Goal: Information Seeking & Learning: Learn about a topic

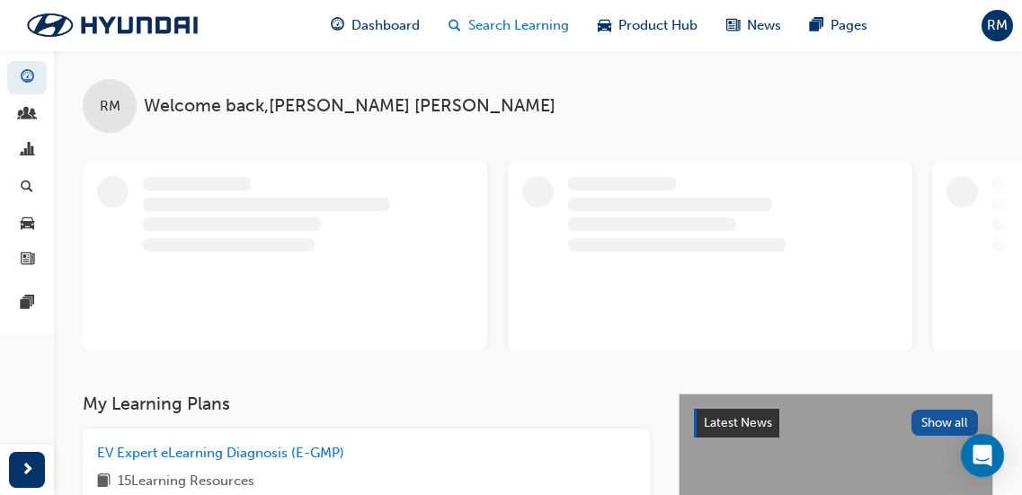
click at [481, 15] on span "Search Learning" at bounding box center [518, 25] width 101 height 21
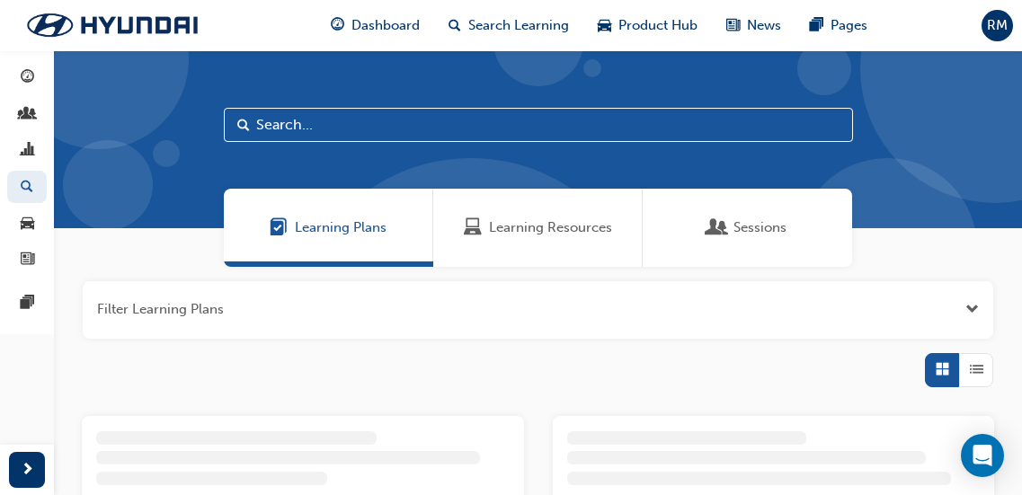
click at [599, 217] on div "Learning Resources" at bounding box center [537, 228] width 209 height 78
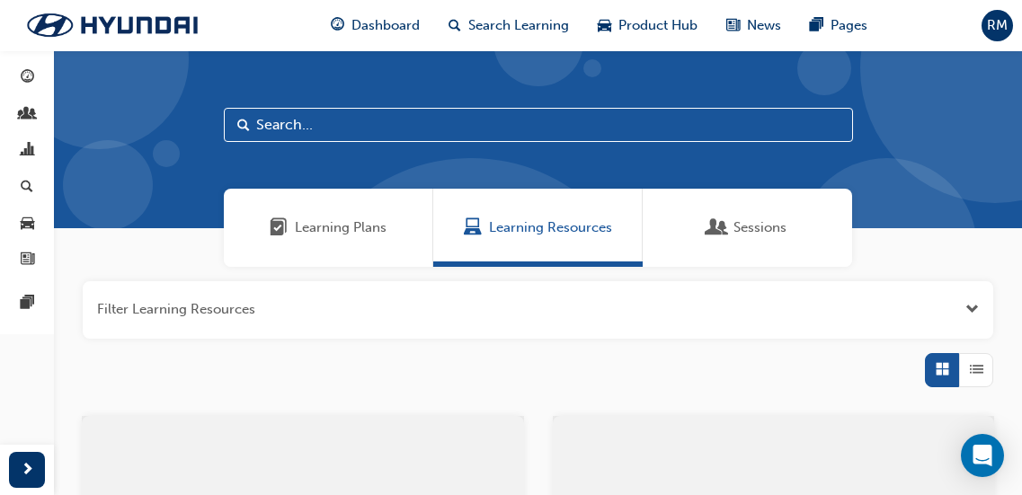
click at [358, 129] on input "text" at bounding box center [538, 125] width 629 height 34
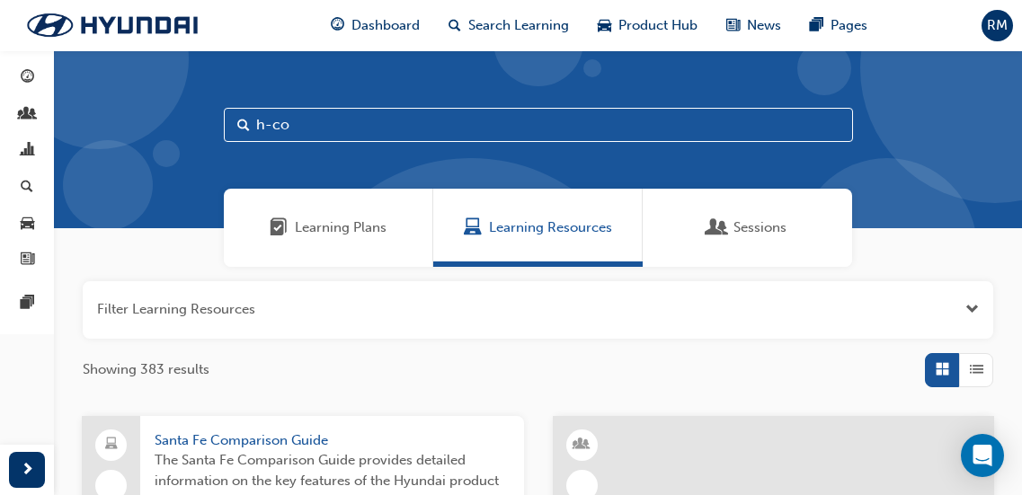
type input "h-co"
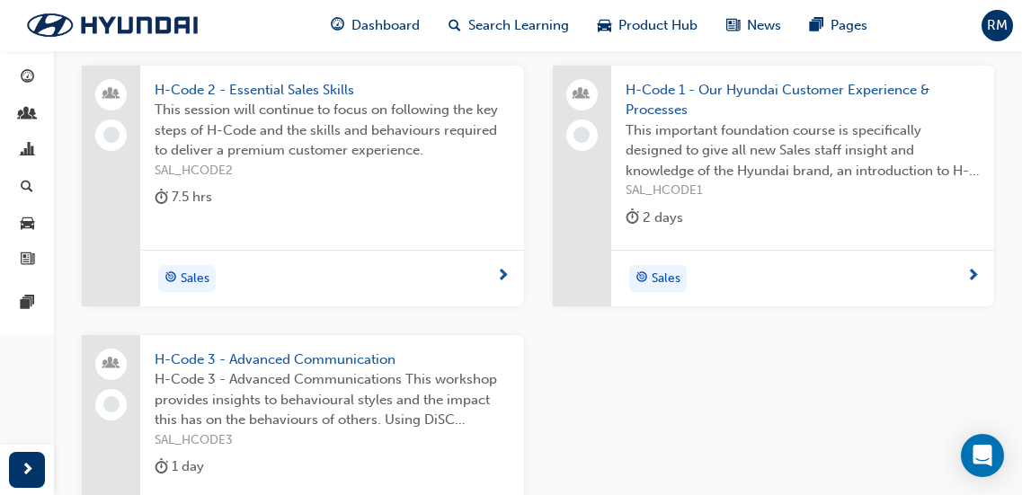
scroll to position [360, 0]
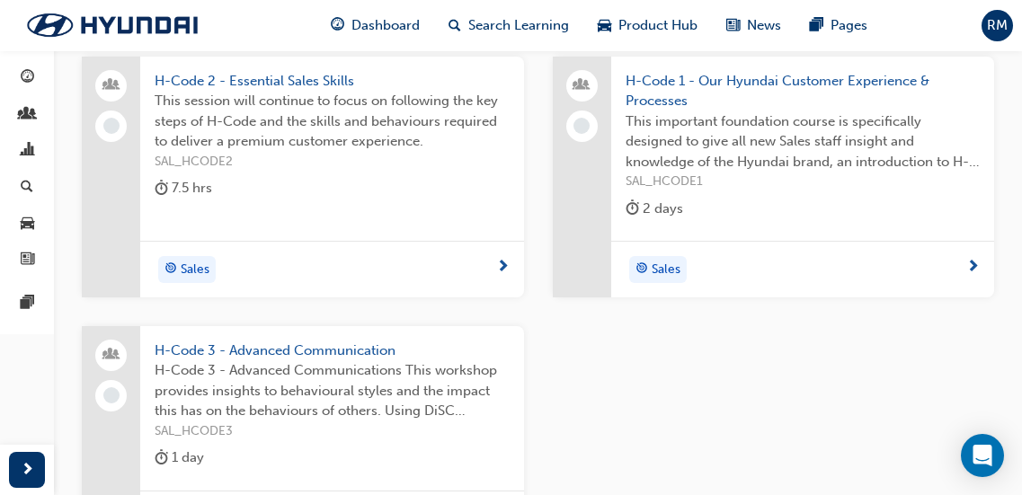
click at [396, 376] on span "H-Code 3 - Advanced Communications This workshop provides insights to behaviour…" at bounding box center [332, 390] width 355 height 61
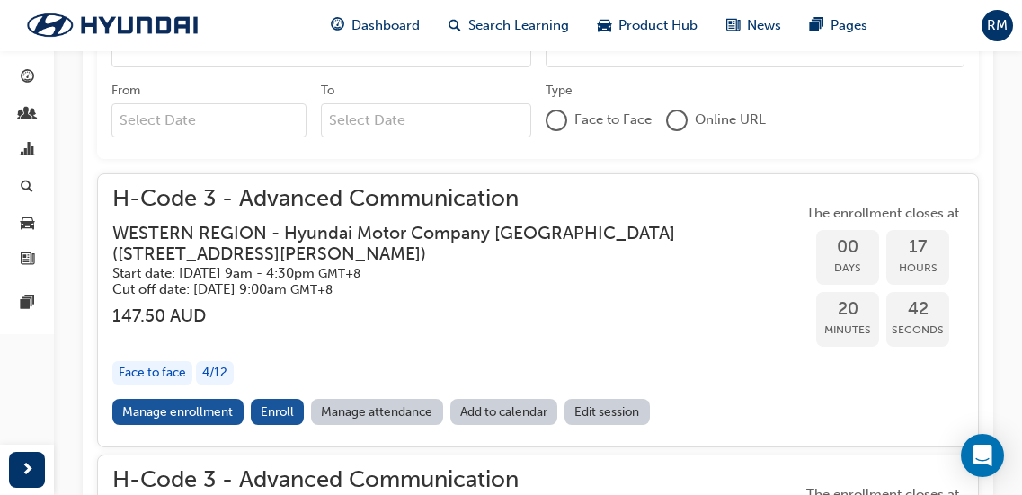
scroll to position [1009, 0]
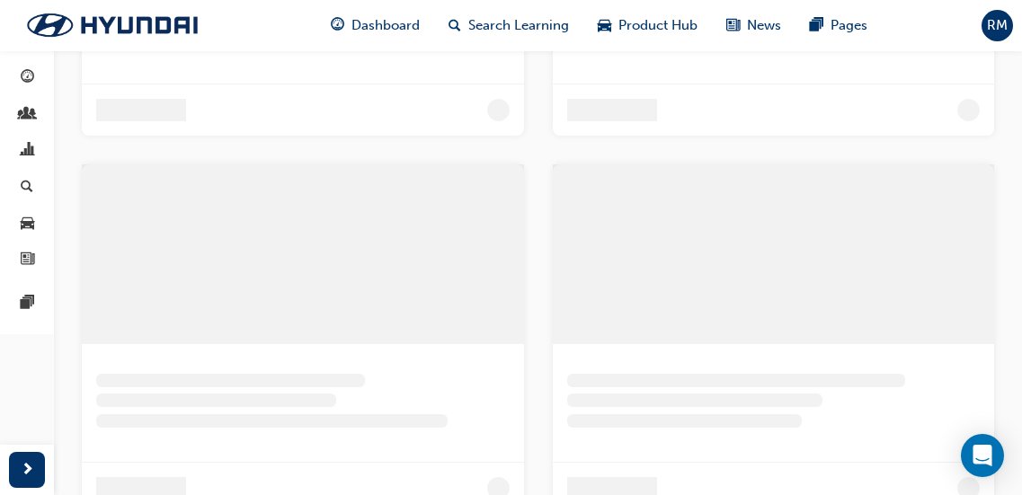
scroll to position [360, 0]
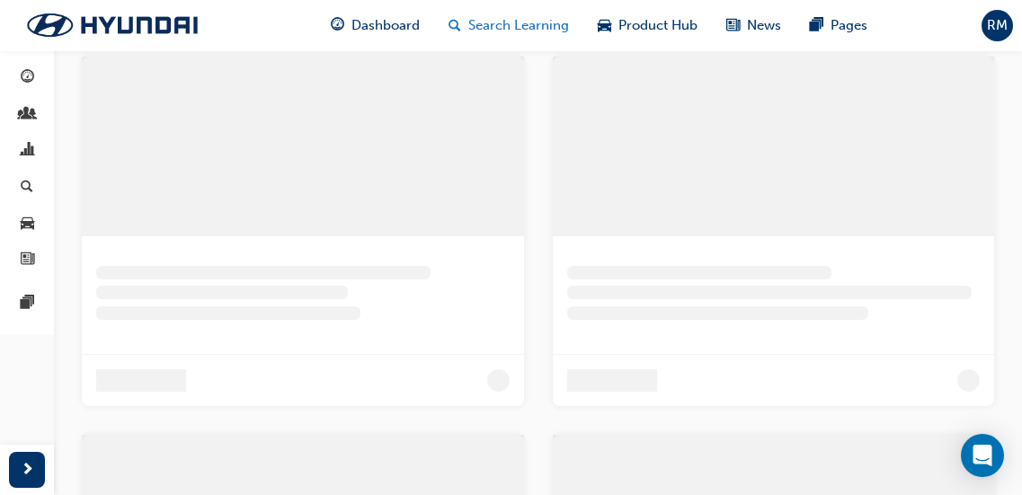
click at [511, 23] on span "Search Learning" at bounding box center [518, 25] width 101 height 21
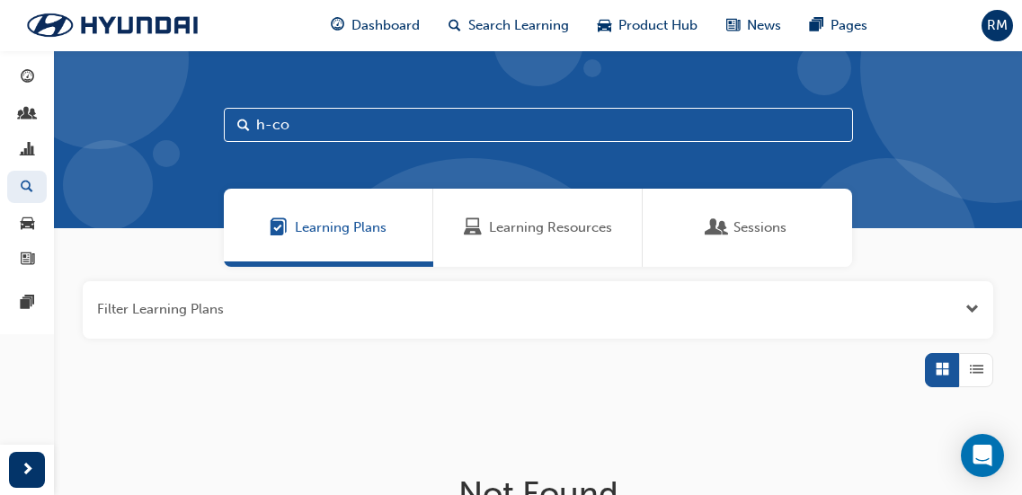
click at [596, 244] on div "Learning Resources" at bounding box center [537, 228] width 209 height 78
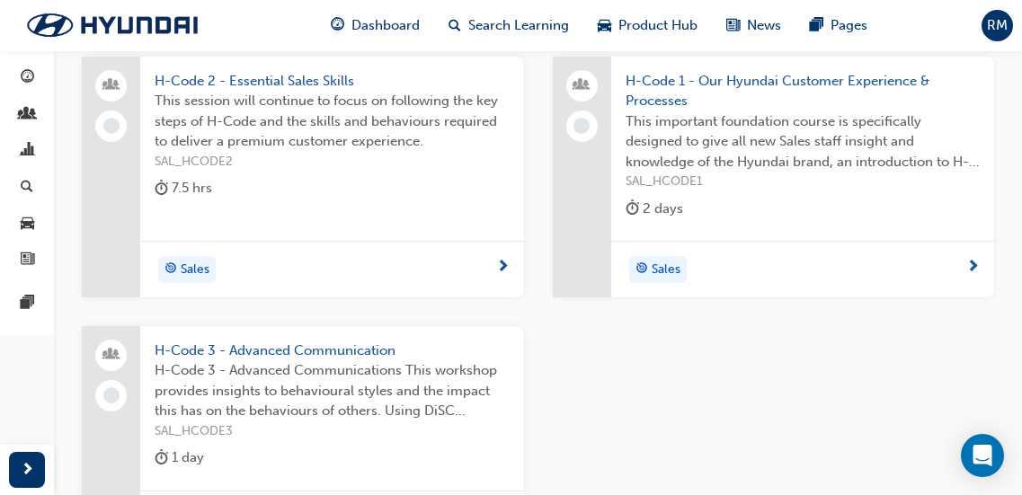
scroll to position [180, 0]
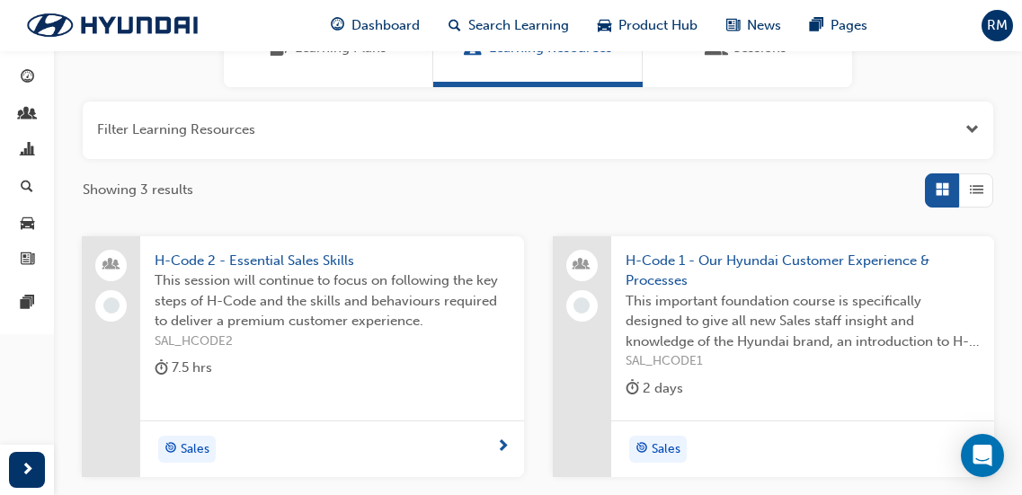
click at [457, 310] on span "This session will continue to focus on following the key steps of H-Code and th…" at bounding box center [332, 301] width 355 height 61
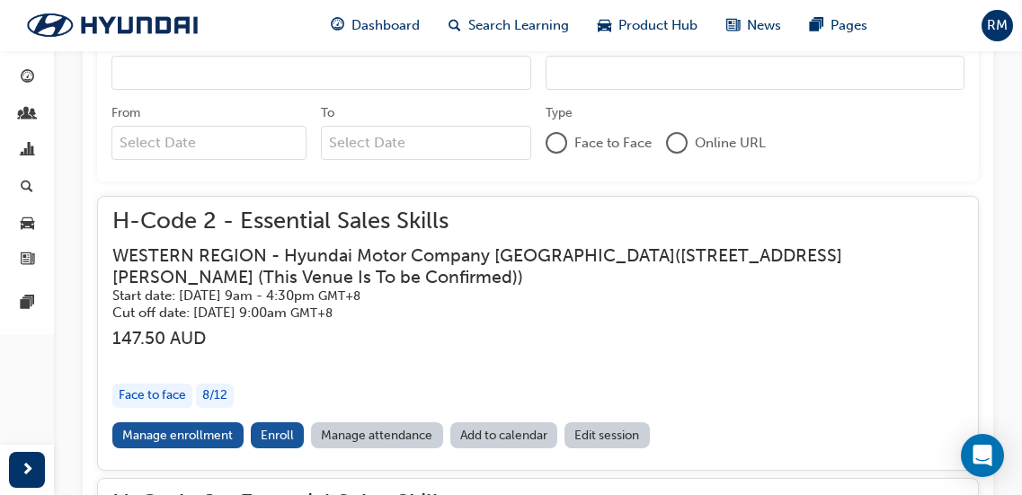
scroll to position [989, 0]
